Goal: Task Accomplishment & Management: Complete application form

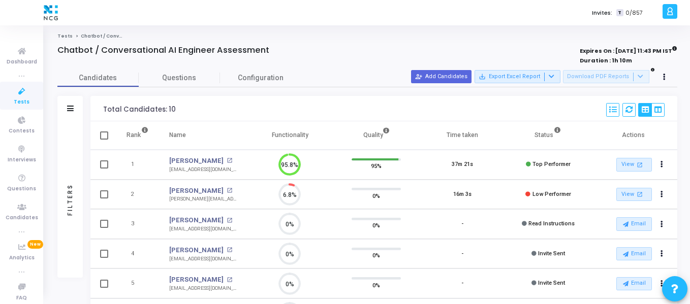
click at [23, 97] on icon at bounding box center [21, 91] width 21 height 13
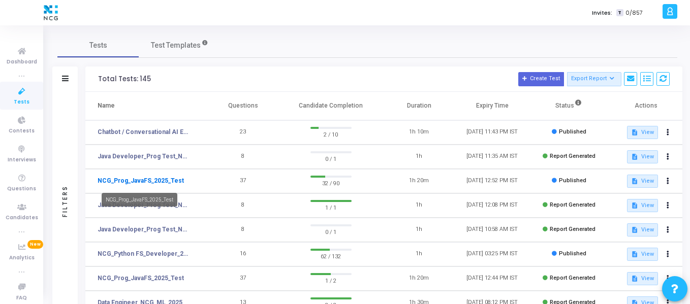
click at [165, 183] on link "NCG_Prog_JavaFS_2025_Test" at bounding box center [141, 180] width 86 height 9
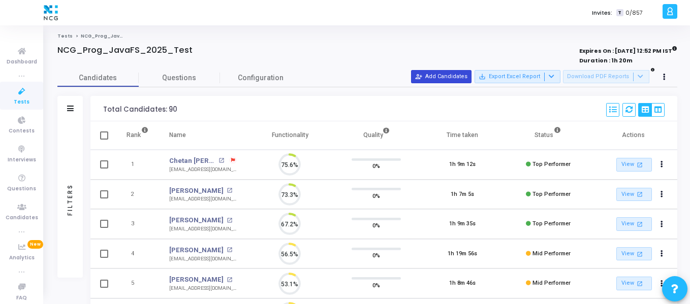
scroll to position [5, 5]
click at [459, 74] on button "person_add_alt Add Candidates" at bounding box center [441, 76] width 60 height 13
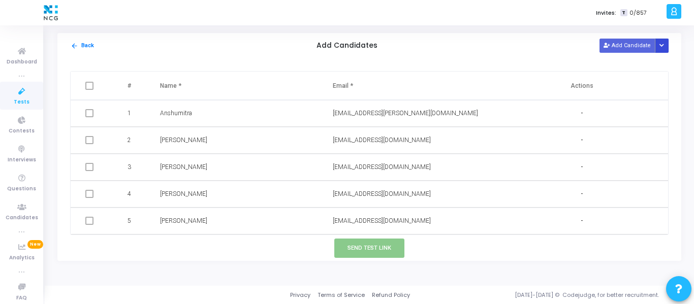
click at [668, 41] on button "Button group with nested dropdown" at bounding box center [662, 46] width 14 height 14
click at [632, 66] on button "Upload Candidate List" at bounding box center [626, 65] width 78 height 14
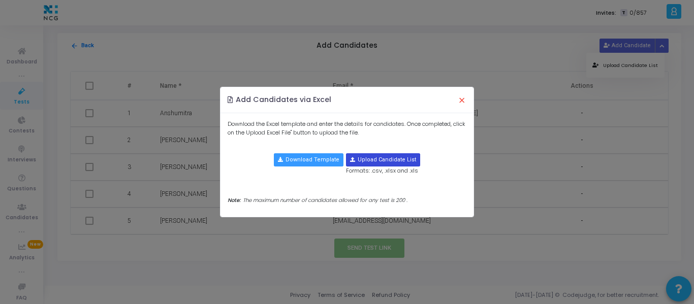
click at [374, 160] on input "file" at bounding box center [383, 160] width 73 height 12
type input "C:\fakepath\CodeJudge Test_Java.csv"
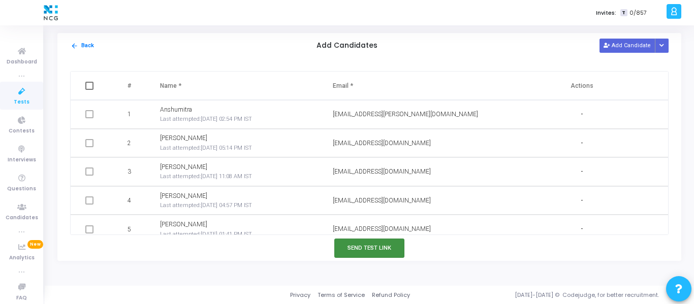
click at [364, 247] on button "Send Test Link" at bounding box center [369, 248] width 70 height 19
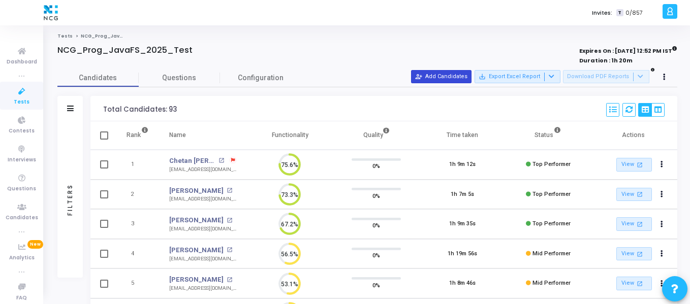
click at [437, 81] on button "person_add_alt Add Candidates" at bounding box center [441, 76] width 60 height 13
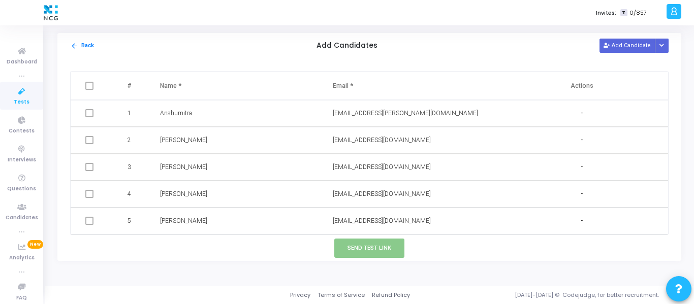
click at [15, 88] on icon at bounding box center [21, 91] width 21 height 13
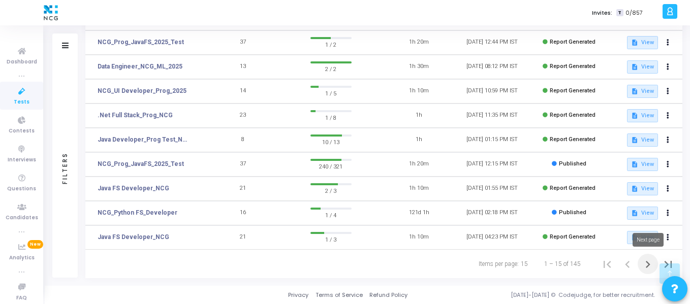
click at [645, 263] on icon "Next page" at bounding box center [648, 265] width 14 height 14
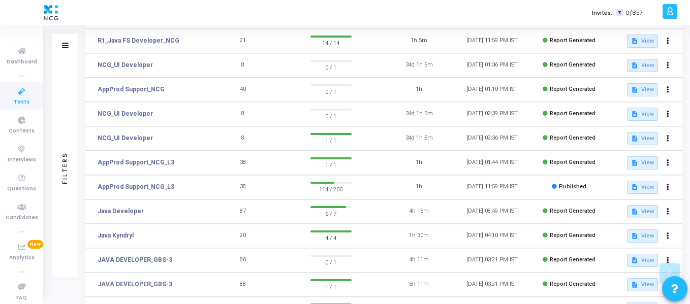
scroll to position [168, 0]
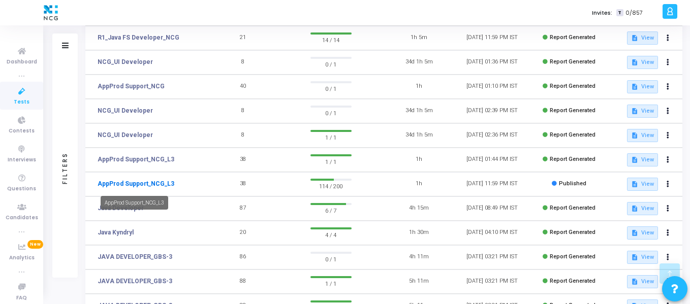
click at [149, 185] on link "AppProd Support_NCG_L3" at bounding box center [136, 183] width 77 height 9
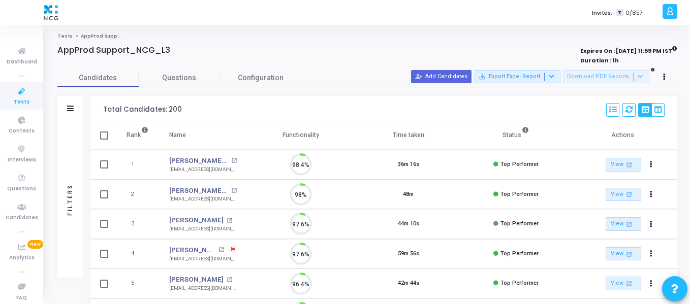
scroll to position [21, 26]
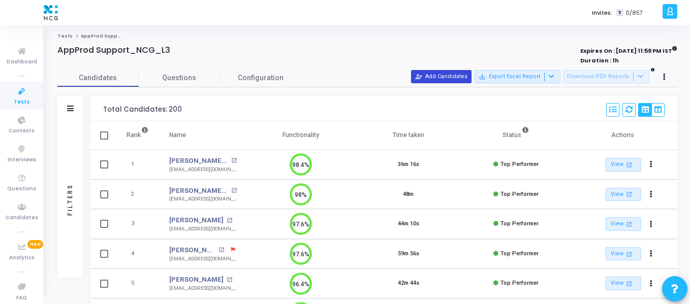
click at [429, 73] on button "person_add_alt Add Candidates" at bounding box center [441, 76] width 60 height 13
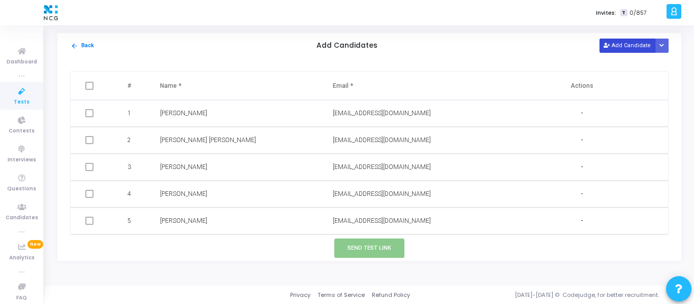
click at [620, 45] on button "Add Candidate" at bounding box center [628, 46] width 56 height 14
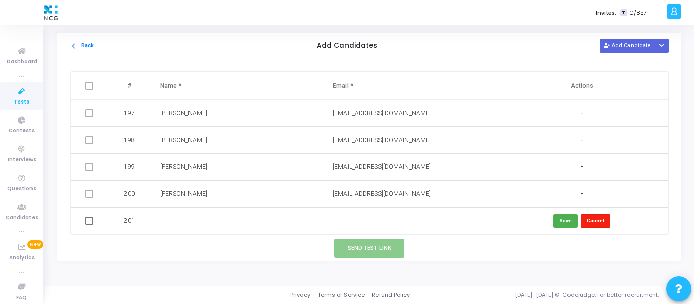
click at [597, 214] on button "Cancel" at bounding box center [595, 221] width 29 height 14
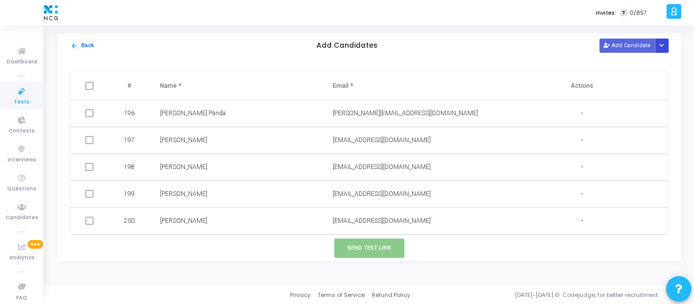
click at [664, 49] on button "Button group with nested dropdown" at bounding box center [662, 46] width 14 height 14
click at [642, 64] on button "Upload Candidate List" at bounding box center [626, 65] width 78 height 14
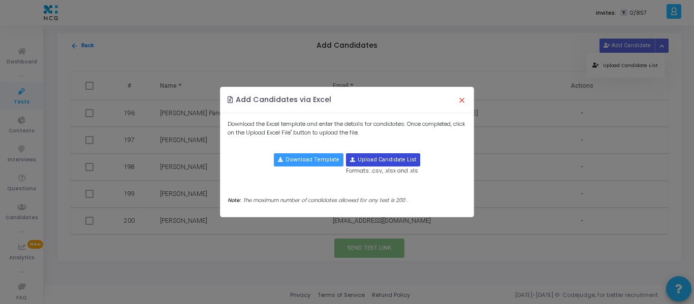
click at [385, 160] on input "file" at bounding box center [383, 160] width 73 height 12
type input "C:\fakepath\CodeJudge Test _Prod Support.csv"
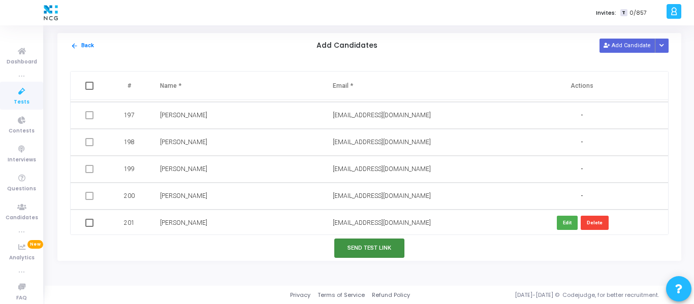
click at [374, 256] on button "Send Test Link" at bounding box center [369, 248] width 70 height 19
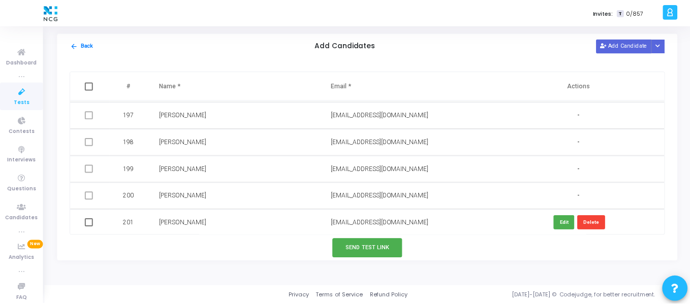
scroll to position [5578, 0]
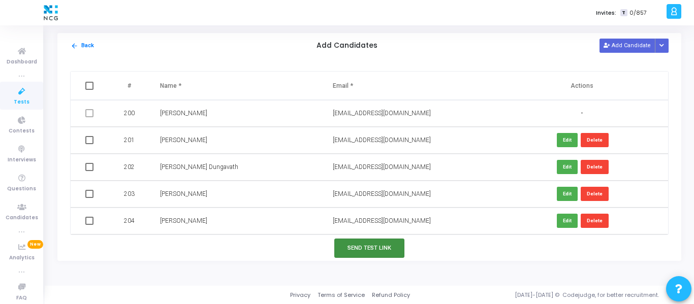
click at [358, 252] on button "Send Test Link" at bounding box center [369, 248] width 70 height 19
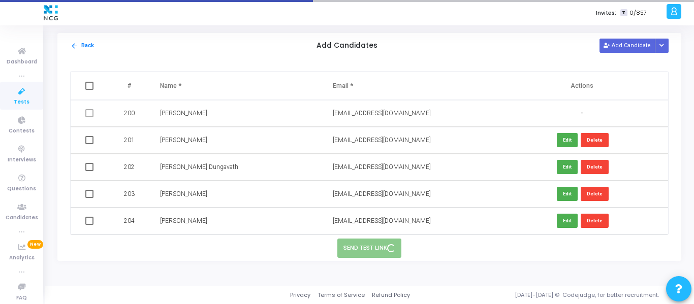
click at [24, 100] on span "Tests" at bounding box center [22, 102] width 16 height 9
